Goal: Communication & Community: Answer question/provide support

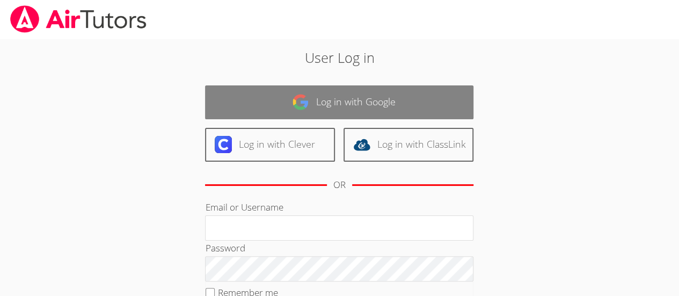
click at [336, 85] on link "Log in with Google" at bounding box center [339, 102] width 268 height 34
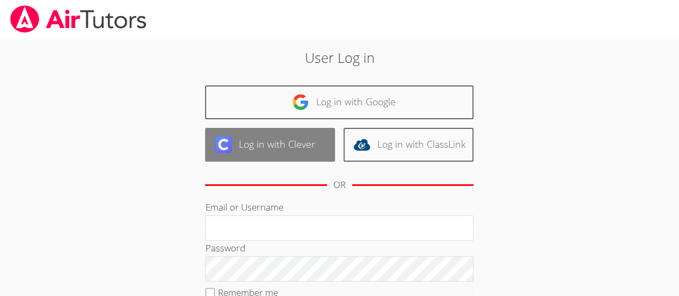
click at [248, 143] on link "Log in with Clever" at bounding box center [270, 145] width 130 height 34
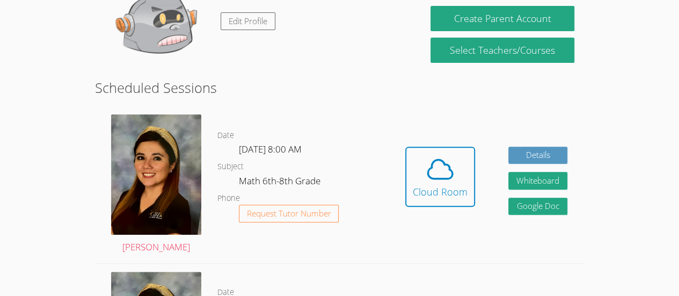
scroll to position [137, 0]
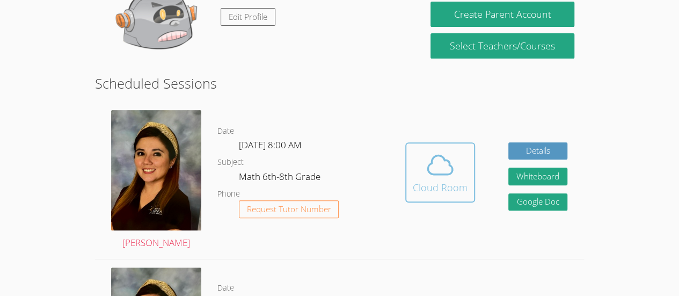
click at [427, 181] on div "Cloud Room" at bounding box center [440, 187] width 55 height 15
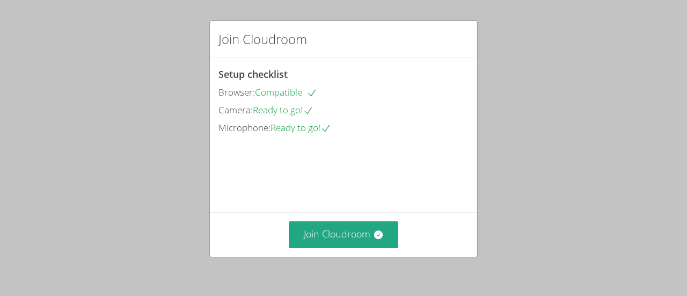
click at [346, 216] on div "Join Cloudroom" at bounding box center [343, 234] width 267 height 44
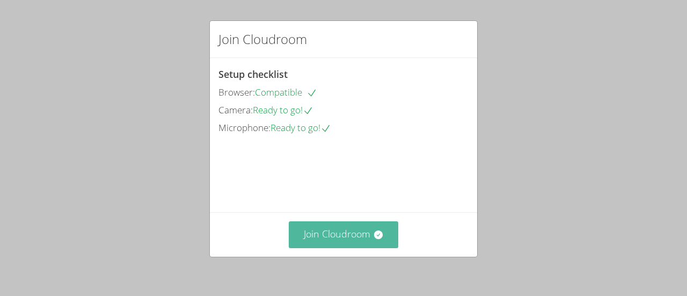
click at [352, 231] on button "Join Cloudroom" at bounding box center [344, 234] width 110 height 26
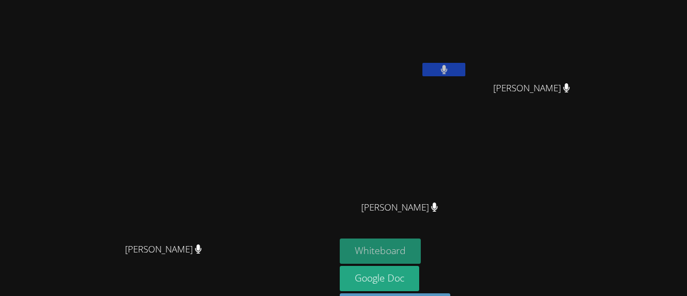
click at [421, 245] on button "Whiteboard" at bounding box center [380, 250] width 81 height 25
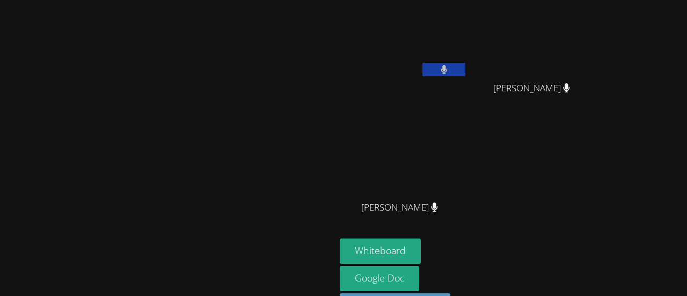
click at [447, 67] on icon at bounding box center [444, 69] width 6 height 9
click at [450, 67] on icon at bounding box center [444, 69] width 11 height 9
